Goal: Task Accomplishment & Management: Manage account settings

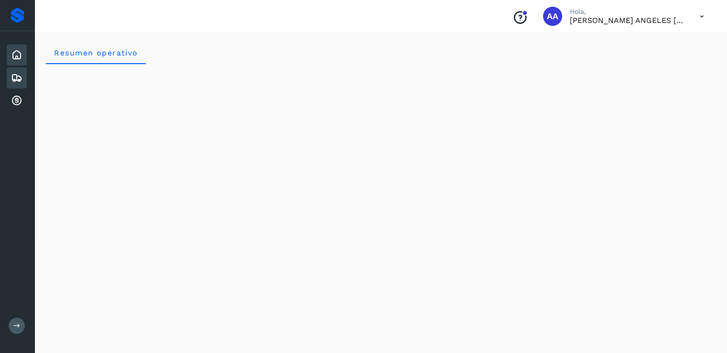
click at [17, 74] on icon at bounding box center [16, 77] width 11 height 11
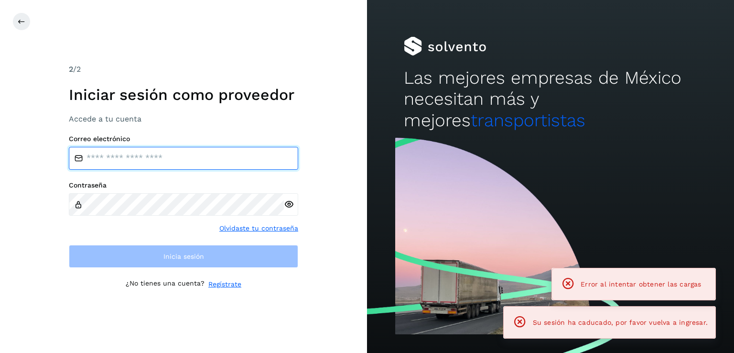
type input "**********"
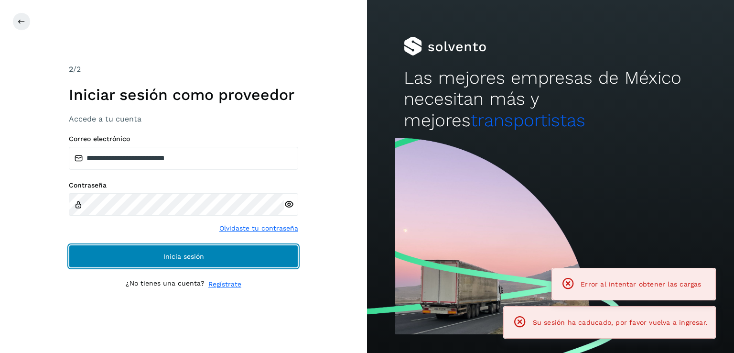
click at [176, 254] on span "Inicia sesión" at bounding box center [183, 256] width 41 height 7
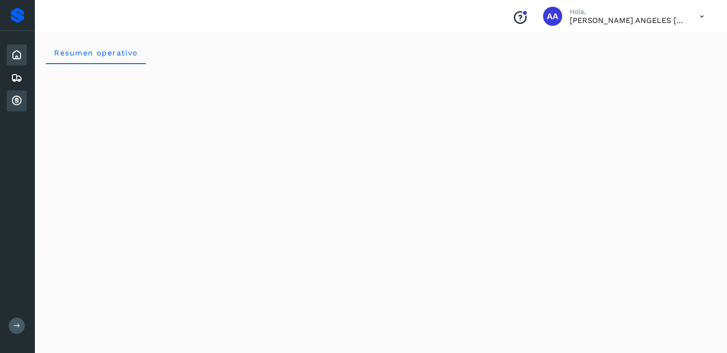
click at [14, 99] on icon at bounding box center [16, 100] width 11 height 11
click at [15, 99] on icon at bounding box center [16, 100] width 11 height 11
click at [14, 75] on icon at bounding box center [16, 77] width 11 height 11
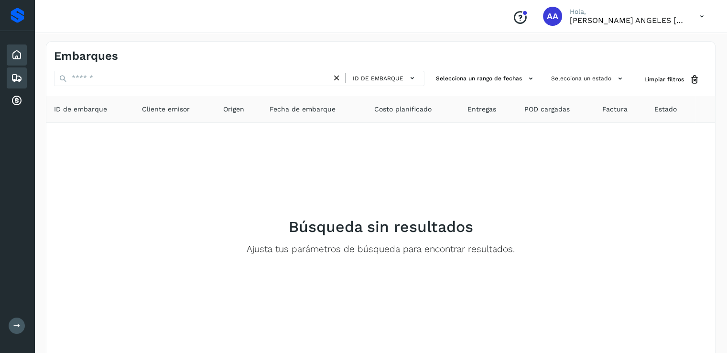
click at [14, 54] on icon at bounding box center [16, 54] width 11 height 11
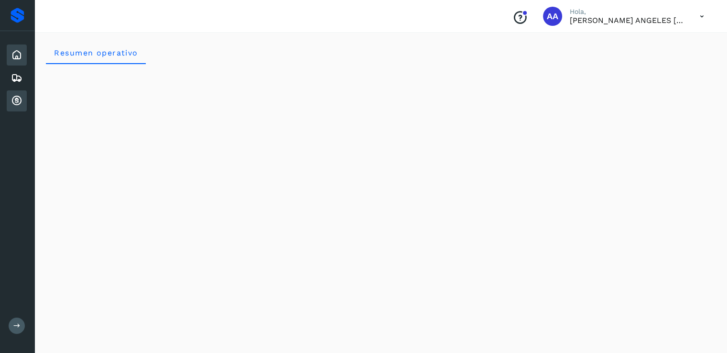
click at [17, 98] on icon at bounding box center [16, 100] width 11 height 11
click at [18, 97] on icon at bounding box center [16, 100] width 11 height 11
click at [19, 99] on icon at bounding box center [16, 100] width 11 height 11
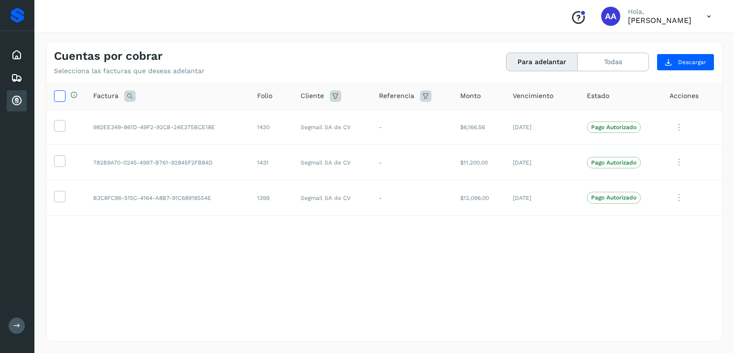
click at [61, 96] on icon at bounding box center [59, 95] width 10 height 10
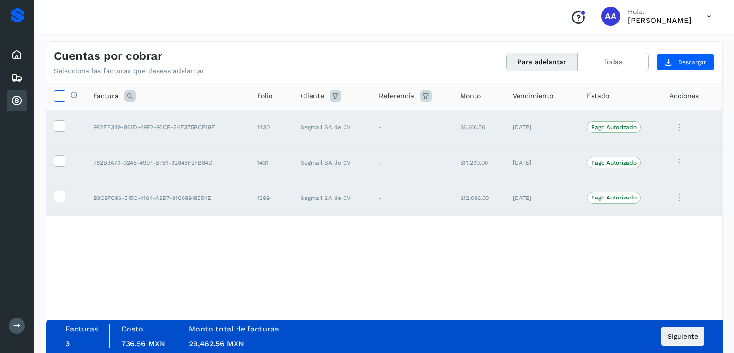
click at [59, 94] on icon at bounding box center [59, 95] width 10 height 10
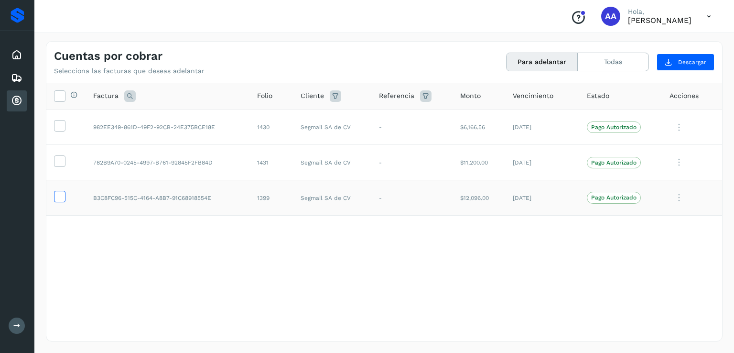
click at [58, 199] on icon at bounding box center [59, 196] width 10 height 10
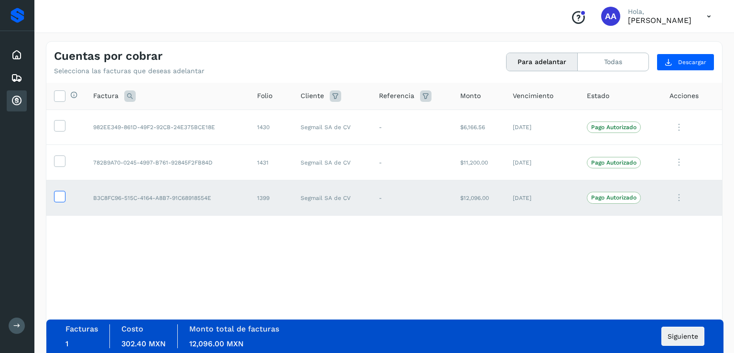
click at [59, 194] on icon at bounding box center [59, 196] width 10 height 10
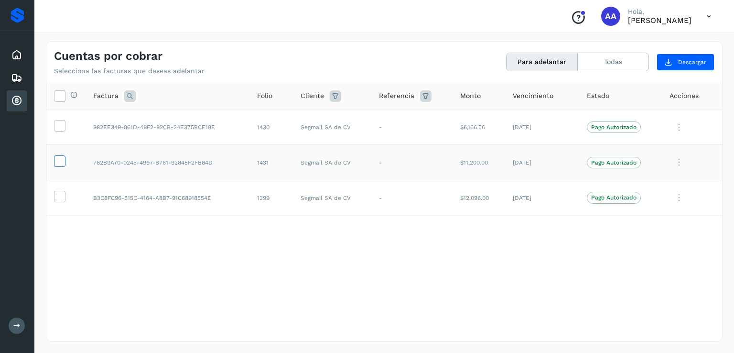
click at [59, 156] on icon at bounding box center [59, 160] width 10 height 10
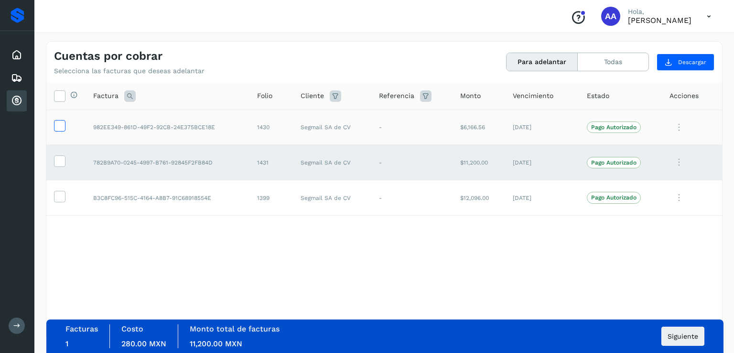
click at [58, 124] on icon at bounding box center [59, 125] width 10 height 10
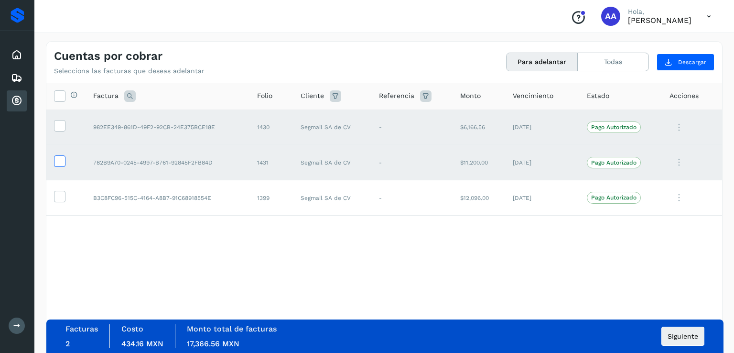
click at [57, 162] on icon at bounding box center [59, 160] width 10 height 10
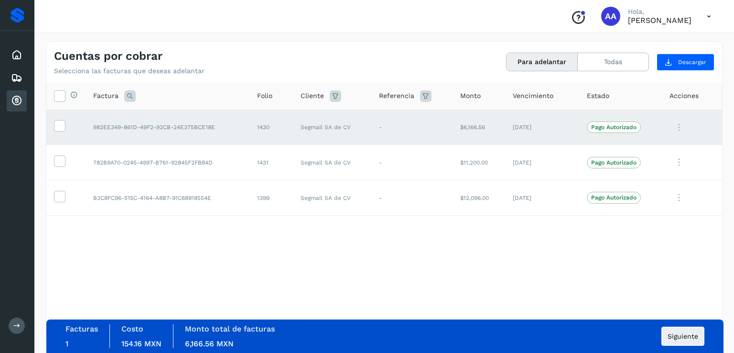
click at [679, 125] on icon at bounding box center [679, 128] width 19 height 20
click at [635, 148] on button "Ver Detalle" at bounding box center [657, 150] width 114 height 19
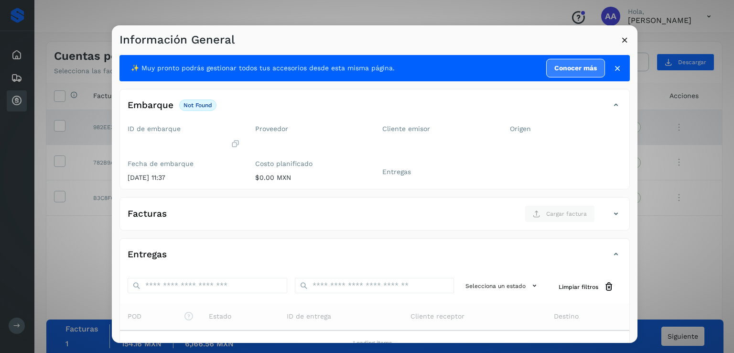
click at [281, 15] on div "Información General ✨ Muy pronto podrás gestionar todos tus accesorios desde es…" at bounding box center [367, 176] width 734 height 353
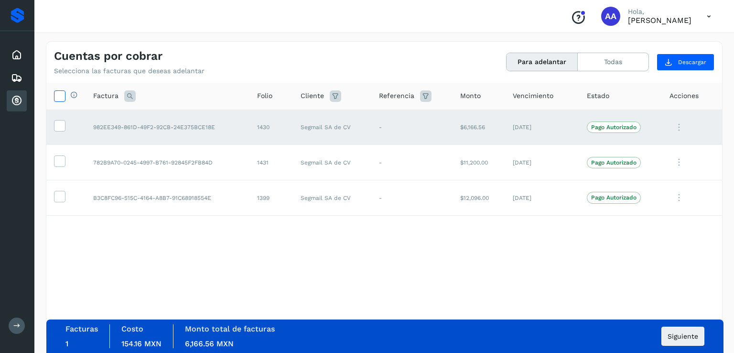
click at [58, 97] on icon at bounding box center [59, 95] width 10 height 10
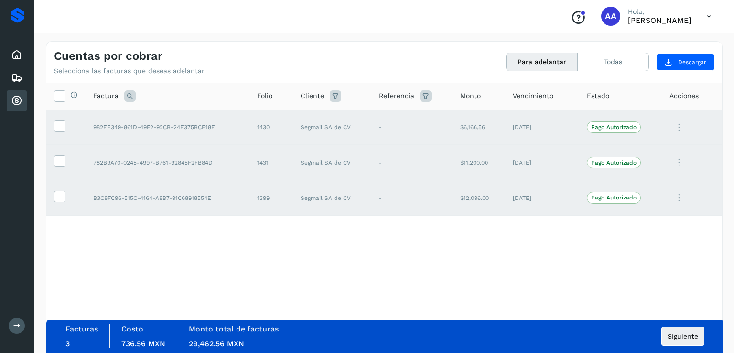
click at [708, 20] on icon at bounding box center [709, 17] width 20 height 20
click at [637, 43] on div "Cerrar sesión" at bounding box center [662, 43] width 114 height 18
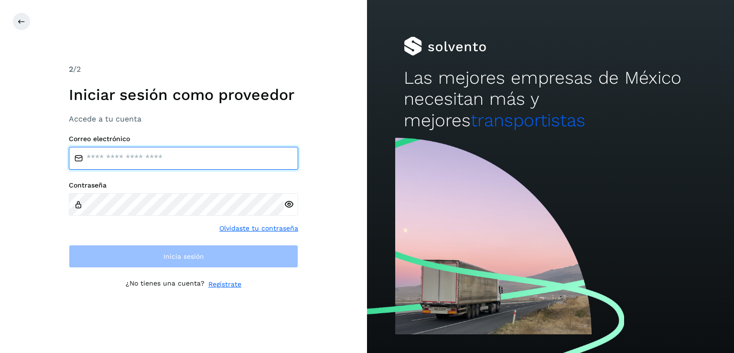
type input "**********"
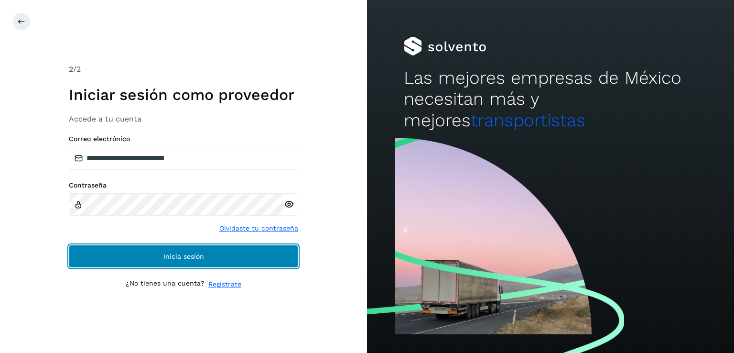
click at [199, 256] on span "Inicia sesión" at bounding box center [183, 256] width 41 height 7
